Goal: Information Seeking & Learning: Find specific fact

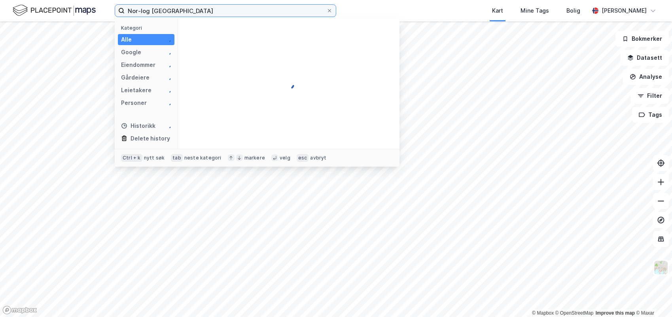
click at [238, 13] on input "Nor-log [GEOGRAPHIC_DATA]" at bounding box center [226, 11] width 202 height 12
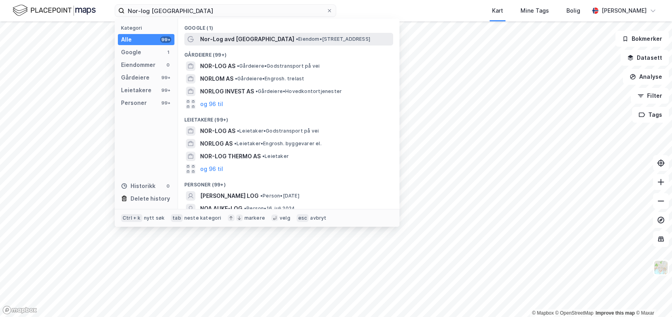
click at [251, 40] on span "Nor-Log avd [GEOGRAPHIC_DATA]" at bounding box center [247, 38] width 94 height 9
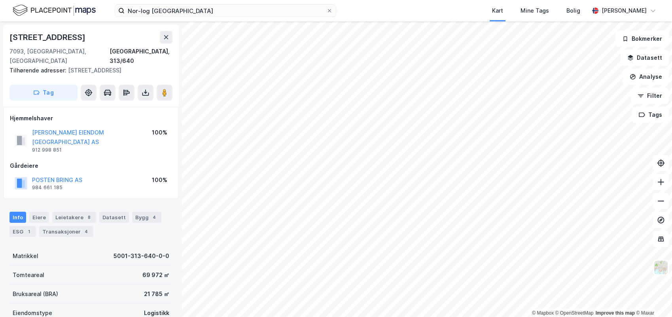
click at [93, 247] on div "Matrikkel 5001-313-640-0-0" at bounding box center [90, 256] width 163 height 19
click at [88, 213] on div "8" at bounding box center [89, 217] width 8 height 8
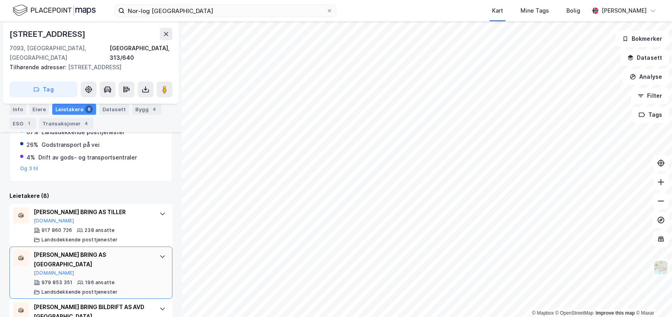
scroll to position [222, 0]
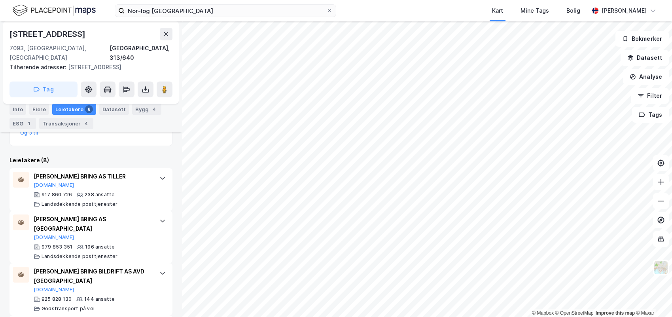
click at [98, 156] on div "Leietakere (8)" at bounding box center [90, 160] width 163 height 9
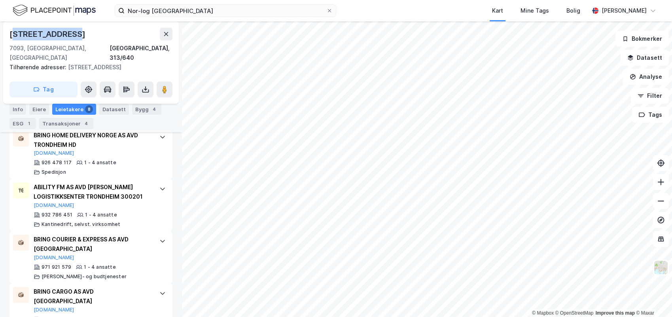
scroll to position [454, 0]
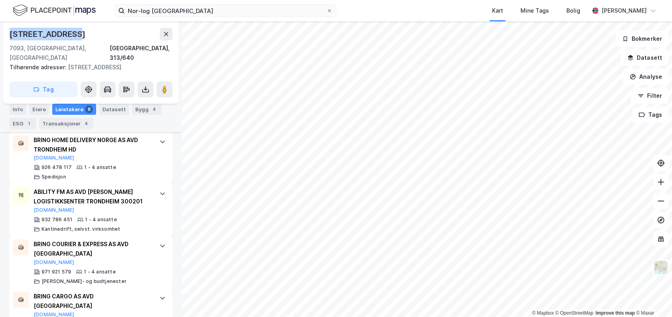
drag, startPoint x: 65, startPoint y: 34, endPoint x: 9, endPoint y: 30, distance: 56.4
click at [9, 30] on div "[STREET_ADDRESS]/640 Tilhørende adresser: [STREET_ADDRESS] Tag" at bounding box center [91, 62] width 176 height 82
copy div "[STREET_ADDRESS]"
